Goal: Task Accomplishment & Management: Manage account settings

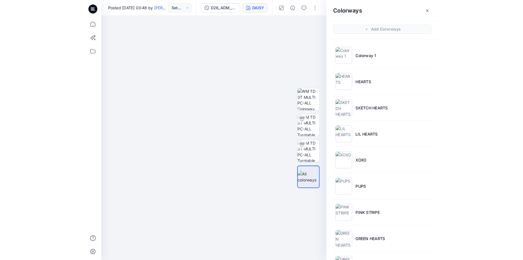
scroll to position [294, 0]
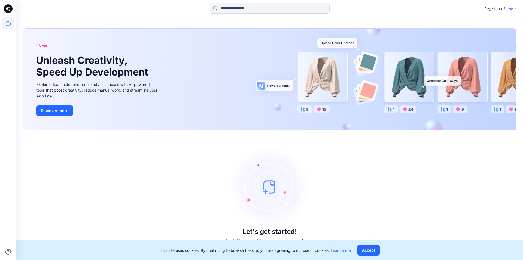
click at [515, 12] on div "Registered? Login" at bounding box center [269, 9] width 507 height 12
click at [513, 8] on p "Login" at bounding box center [512, 9] width 10 height 6
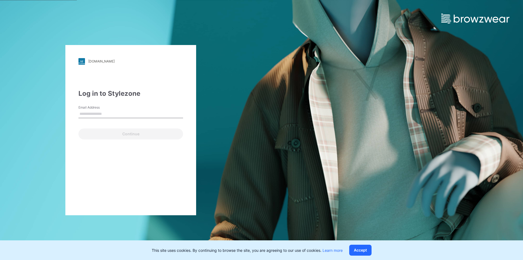
click at [153, 118] on div "Email Address" at bounding box center [131, 113] width 105 height 16
click at [147, 116] on input "Email Address" at bounding box center [131, 114] width 105 height 8
type input "**********"
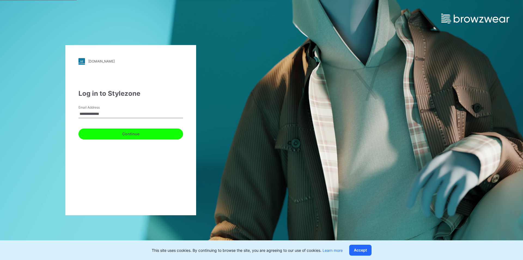
click at [120, 137] on button "Continue" at bounding box center [131, 133] width 105 height 11
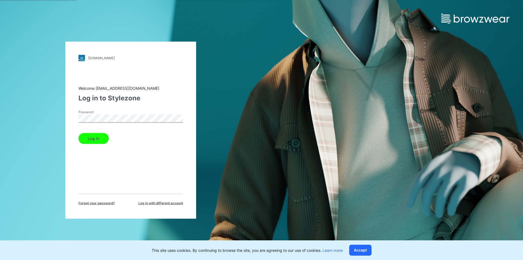
click at [101, 141] on button "Log in" at bounding box center [94, 138] width 30 height 11
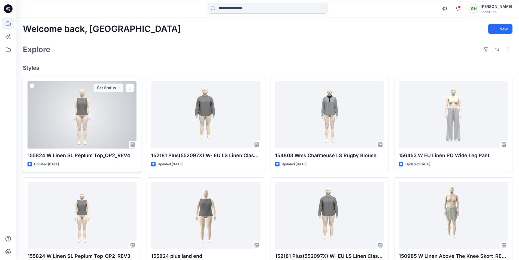
click at [86, 123] on div at bounding box center [82, 114] width 109 height 67
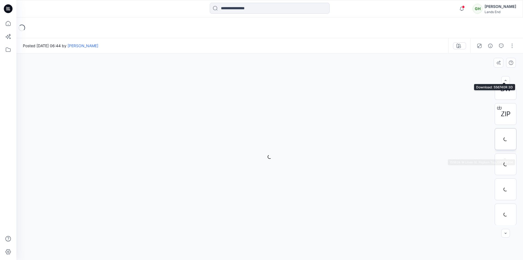
scroll to position [86, 0]
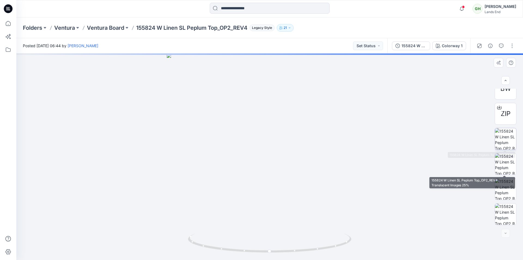
click at [508, 145] on img at bounding box center [505, 138] width 21 height 21
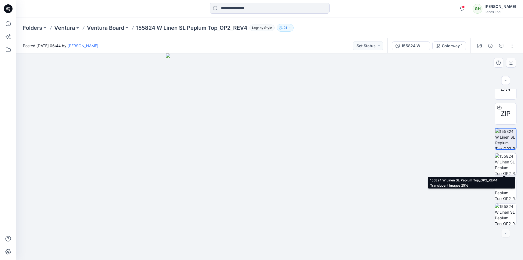
click at [504, 162] on img at bounding box center [505, 163] width 21 height 21
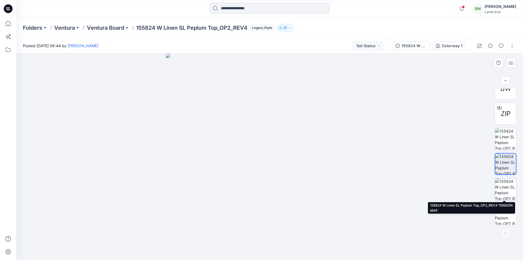
click at [507, 183] on img at bounding box center [505, 188] width 21 height 21
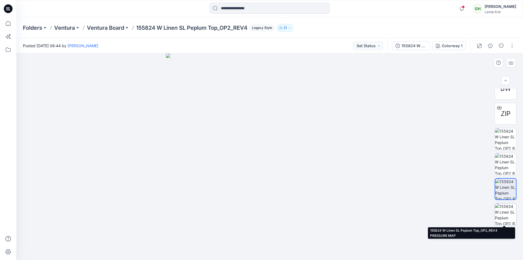
click at [506, 210] on img at bounding box center [505, 213] width 21 height 21
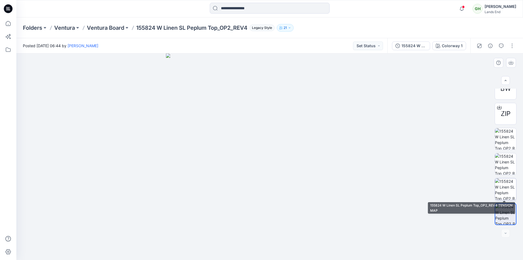
click at [500, 191] on img at bounding box center [505, 188] width 21 height 21
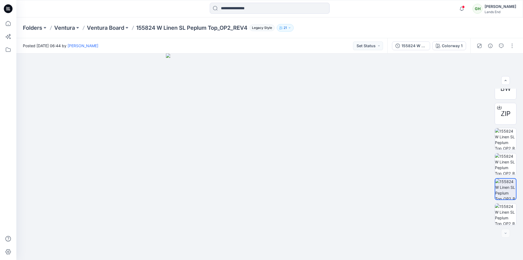
click at [5, 10] on icon at bounding box center [8, 8] width 9 height 9
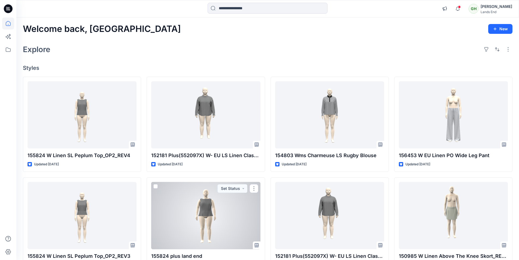
click at [203, 220] on div at bounding box center [205, 215] width 109 height 67
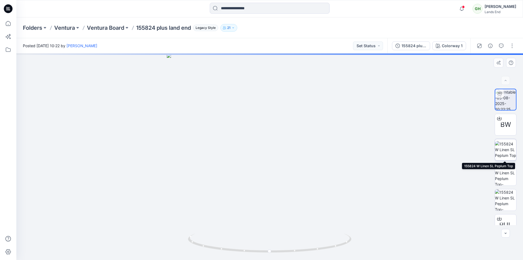
click at [505, 148] on img at bounding box center [505, 149] width 21 height 17
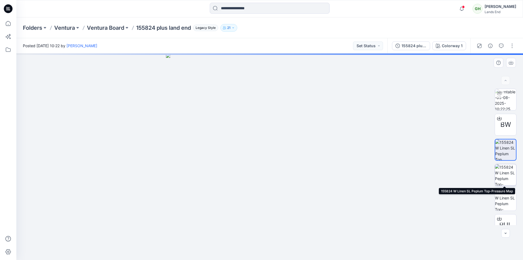
click at [507, 178] on img at bounding box center [505, 174] width 21 height 21
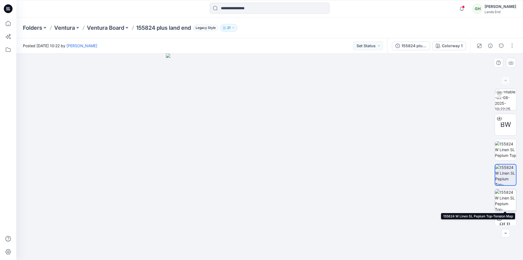
click at [507, 199] on img at bounding box center [505, 199] width 21 height 21
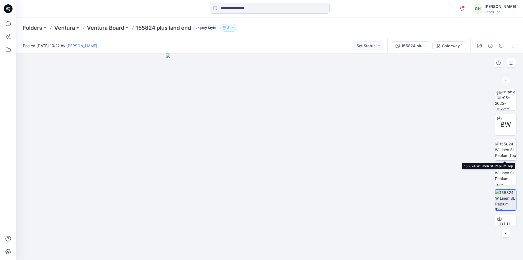
click at [508, 151] on img at bounding box center [505, 149] width 21 height 17
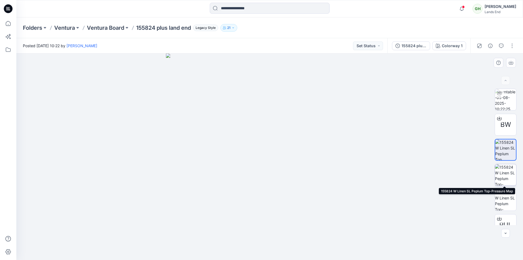
drag, startPoint x: 502, startPoint y: 173, endPoint x: 503, endPoint y: 176, distance: 3.9
click at [503, 173] on img at bounding box center [505, 174] width 21 height 21
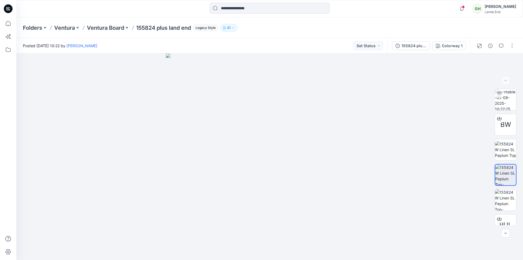
click at [10, 11] on icon at bounding box center [8, 8] width 9 height 9
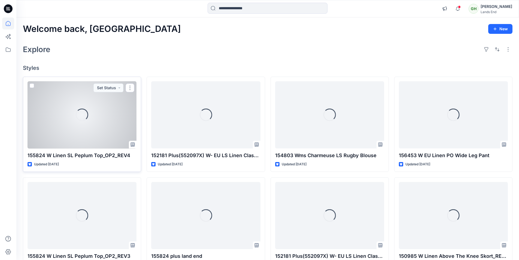
click at [70, 128] on div at bounding box center [82, 114] width 109 height 67
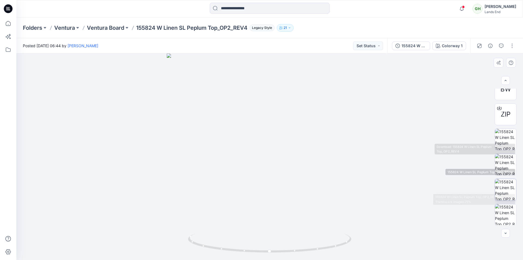
scroll to position [86, 0]
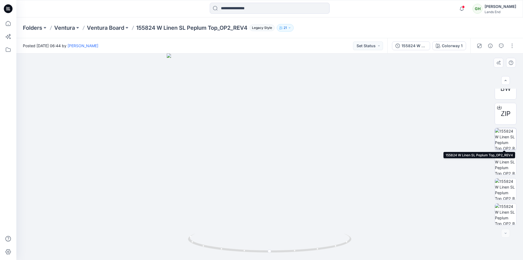
click at [508, 139] on img at bounding box center [505, 138] width 21 height 21
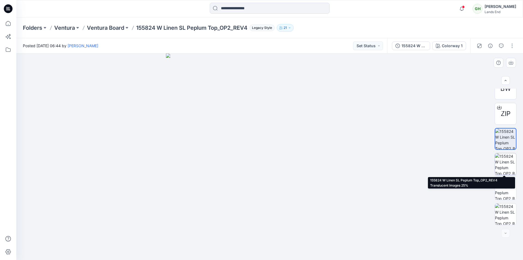
click at [508, 160] on img at bounding box center [505, 163] width 21 height 21
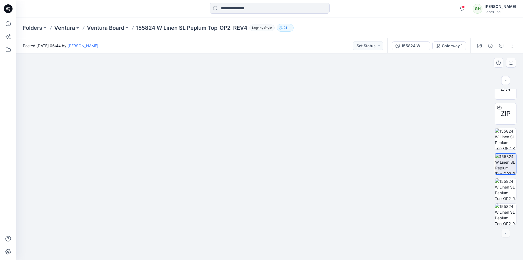
drag, startPoint x: 246, startPoint y: 104, endPoint x: 238, endPoint y: 150, distance: 46.6
drag, startPoint x: 163, startPoint y: 125, endPoint x: 164, endPoint y: 156, distance: 31.4
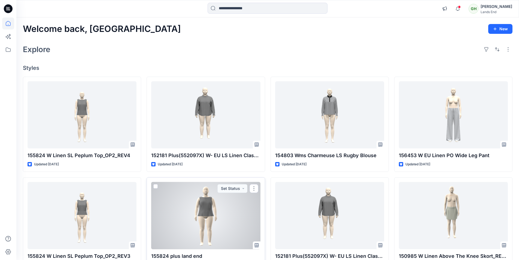
click at [206, 215] on div at bounding box center [205, 215] width 109 height 67
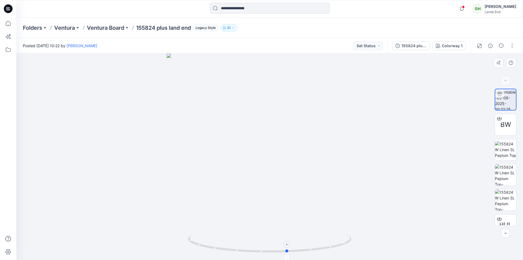
drag, startPoint x: 319, startPoint y: 251, endPoint x: 337, endPoint y: 250, distance: 18.0
click at [337, 250] on icon at bounding box center [270, 243] width 165 height 20
click at [11, 11] on icon at bounding box center [8, 8] width 9 height 9
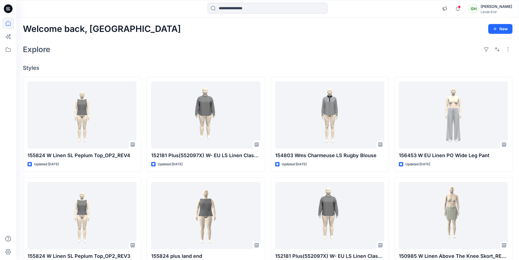
click at [6, 8] on icon at bounding box center [8, 8] width 9 height 9
click at [10, 10] on icon at bounding box center [8, 8] width 9 height 9
click at [9, 9] on icon at bounding box center [8, 8] width 9 height 9
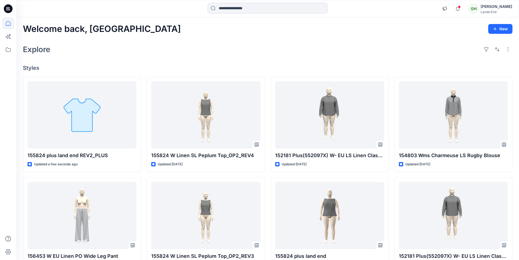
click at [162, 53] on div "Explore" at bounding box center [268, 49] width 490 height 13
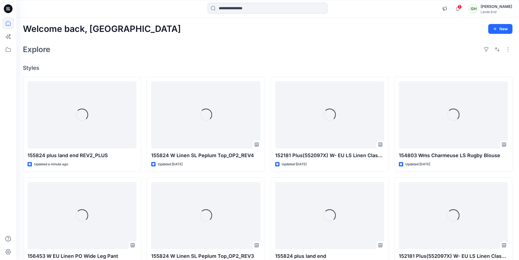
click at [182, 43] on div "Explore" at bounding box center [268, 49] width 490 height 13
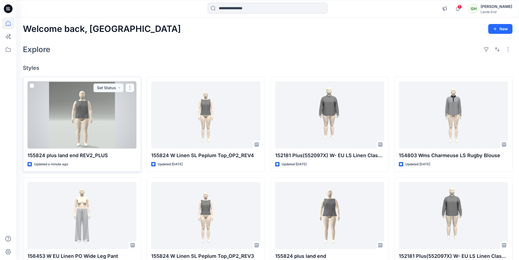
drag, startPoint x: 98, startPoint y: 126, endPoint x: 160, endPoint y: 246, distance: 135.0
click at [98, 126] on div at bounding box center [82, 114] width 109 height 67
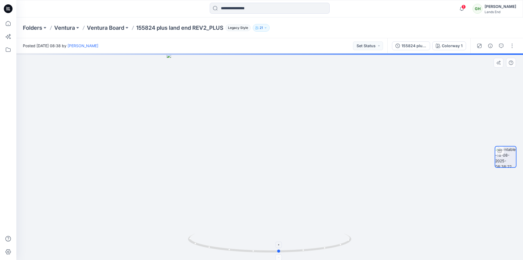
drag, startPoint x: 325, startPoint y: 249, endPoint x: 335, endPoint y: 239, distance: 13.7
click at [335, 239] on icon at bounding box center [270, 243] width 165 height 20
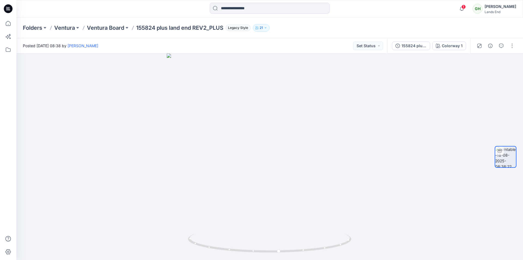
click at [11, 6] on icon at bounding box center [8, 8] width 9 height 9
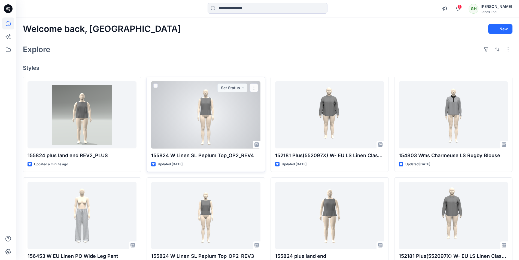
click at [203, 112] on div at bounding box center [205, 114] width 109 height 67
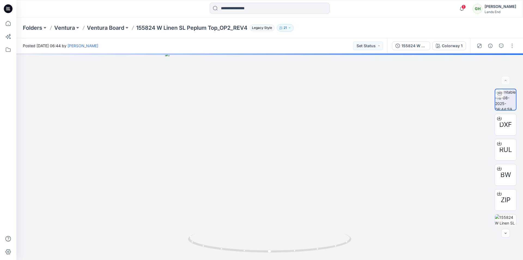
click at [8, 7] on icon at bounding box center [8, 8] width 9 height 9
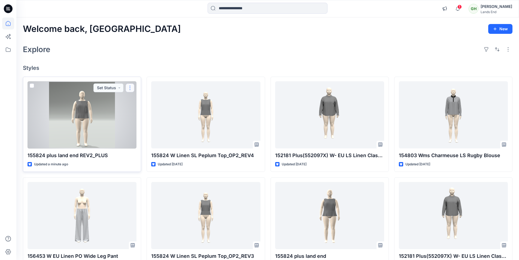
click at [130, 85] on button "button" at bounding box center [130, 87] width 9 height 9
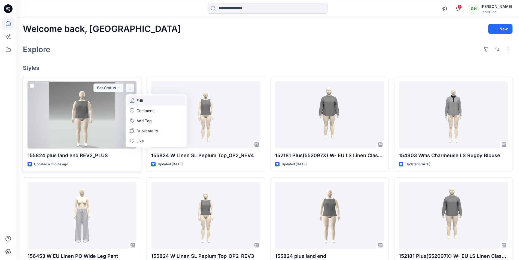
click at [142, 100] on p "Edit" at bounding box center [140, 101] width 7 height 6
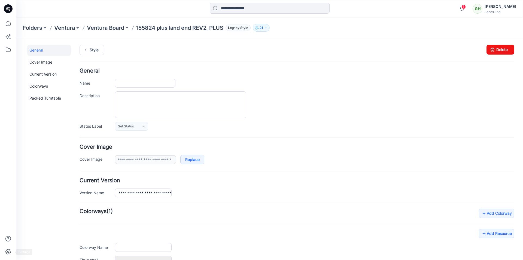
type input "**********"
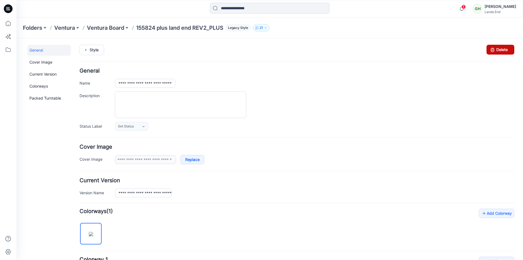
drag, startPoint x: 299, startPoint y: 70, endPoint x: 498, endPoint y: 49, distance: 200.9
click at [498, 49] on link "Delete" at bounding box center [501, 50] width 28 height 10
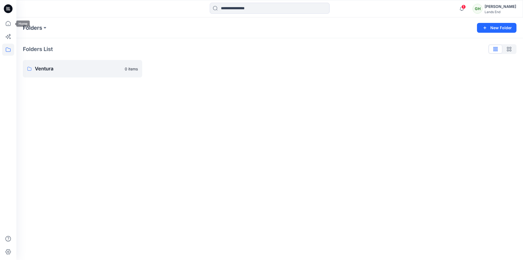
click at [7, 11] on icon at bounding box center [8, 8] width 9 height 9
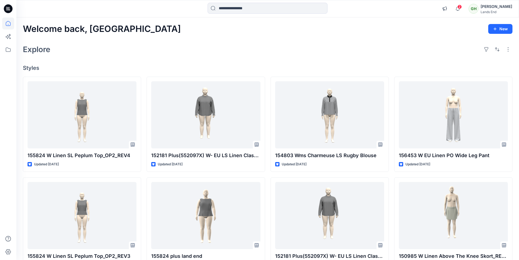
click at [4, 13] on icon at bounding box center [8, 8] width 9 height 17
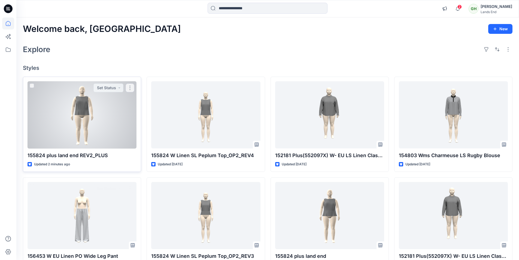
click at [77, 126] on div at bounding box center [82, 114] width 109 height 67
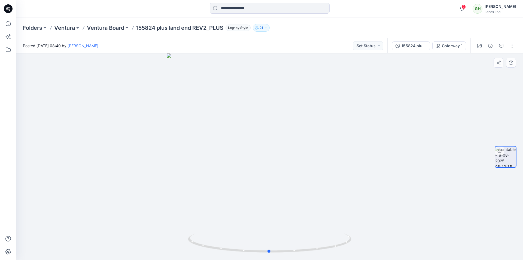
drag, startPoint x: 343, startPoint y: 243, endPoint x: 55, endPoint y: 129, distance: 308.9
click at [339, 237] on icon at bounding box center [270, 243] width 165 height 20
click at [11, 10] on icon at bounding box center [8, 8] width 9 height 9
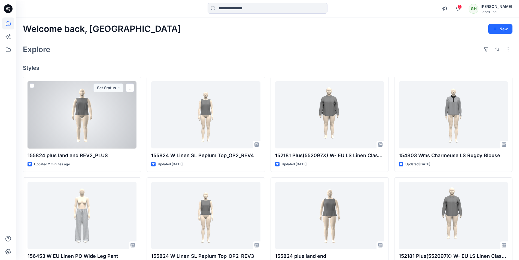
click at [103, 118] on div at bounding box center [82, 114] width 109 height 67
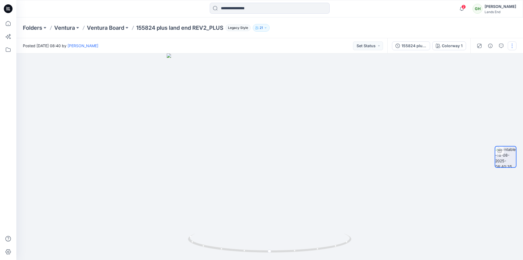
click at [513, 47] on button "button" at bounding box center [512, 45] width 9 height 9
click at [493, 59] on button "Edit" at bounding box center [490, 58] width 50 height 10
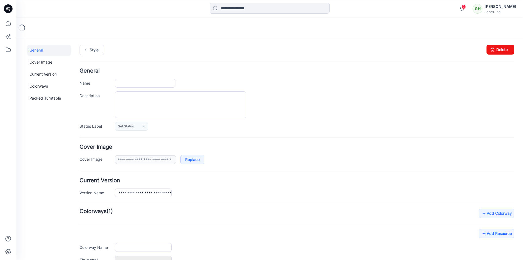
type input "**********"
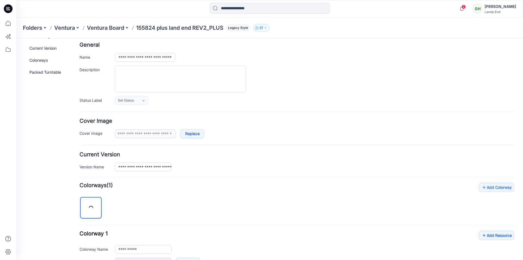
scroll to position [82, 0]
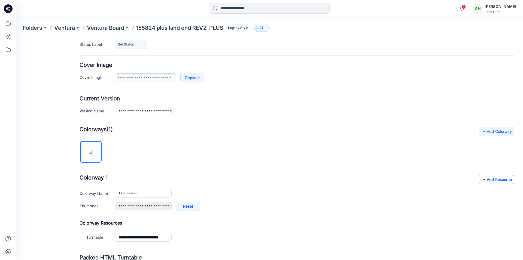
click at [487, 183] on link "Add Resource" at bounding box center [496, 179] width 35 height 9
click at [489, 179] on link "Add Resource" at bounding box center [496, 179] width 35 height 9
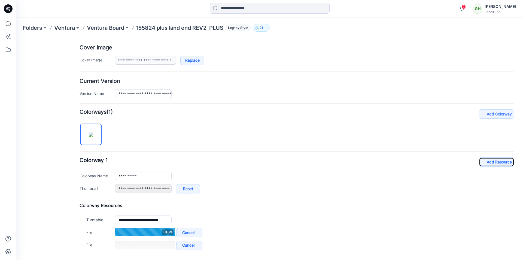
scroll to position [109, 0]
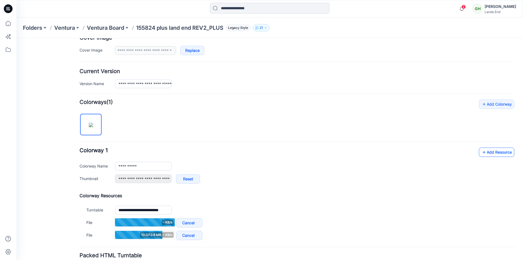
click at [499, 152] on link "Add Resource" at bounding box center [496, 151] width 35 height 9
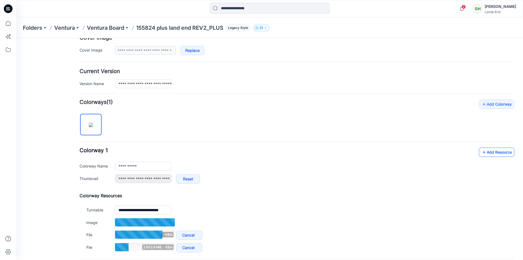
click at [488, 154] on link "Add Resource" at bounding box center [496, 151] width 35 height 9
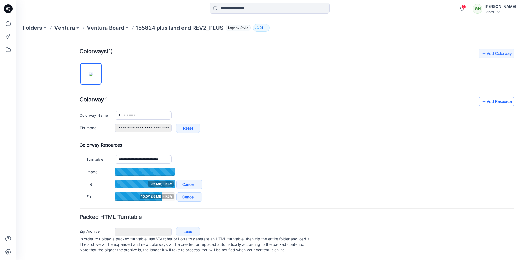
scroll to position [164, 0]
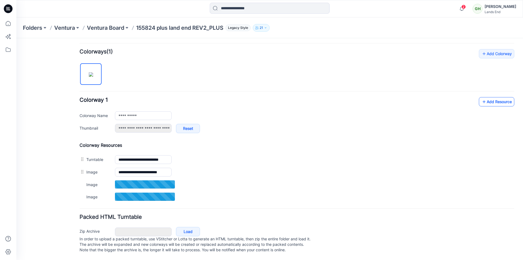
click at [492, 101] on link "Add Resource" at bounding box center [496, 101] width 35 height 9
click at [496, 101] on link "Add Resource" at bounding box center [496, 101] width 35 height 9
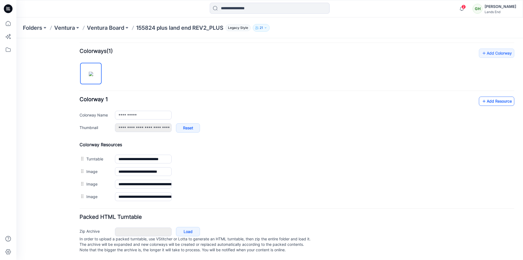
click at [482, 98] on icon at bounding box center [484, 101] width 5 height 9
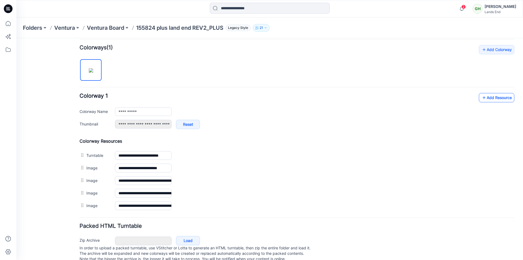
click at [492, 96] on link "Add Resource" at bounding box center [496, 97] width 35 height 9
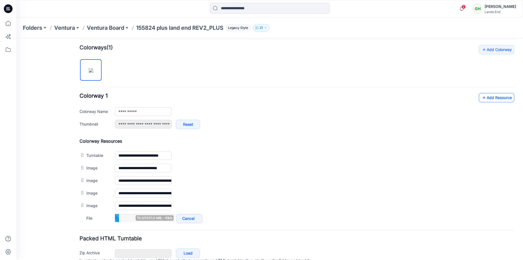
click at [497, 97] on link "Add Resource" at bounding box center [496, 97] width 35 height 9
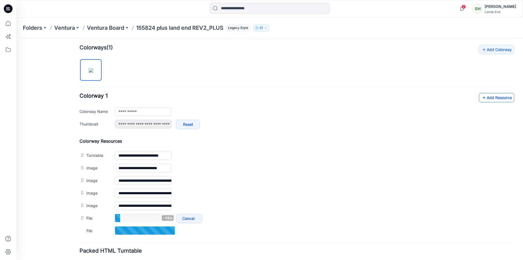
click at [485, 99] on link "Add Resource" at bounding box center [496, 97] width 35 height 9
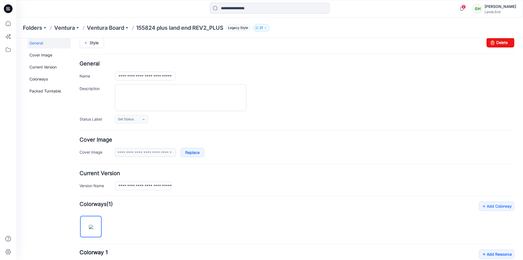
scroll to position [0, 0]
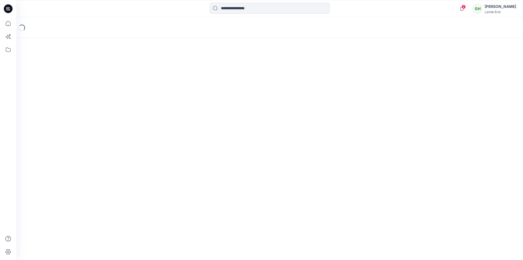
click at [142, 14] on div at bounding box center [79, 9] width 127 height 12
